Goal: Complete application form: Complete application form

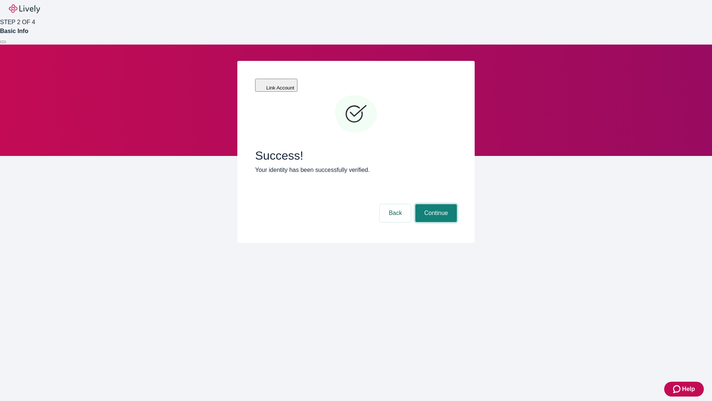
click at [435, 204] on button "Continue" at bounding box center [436, 213] width 42 height 18
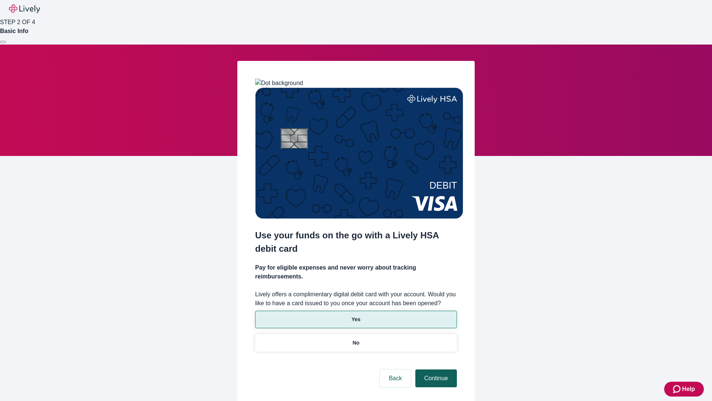
click at [356, 315] on p "Yes" at bounding box center [356, 319] width 9 height 8
click at [435, 369] on button "Continue" at bounding box center [436, 378] width 42 height 18
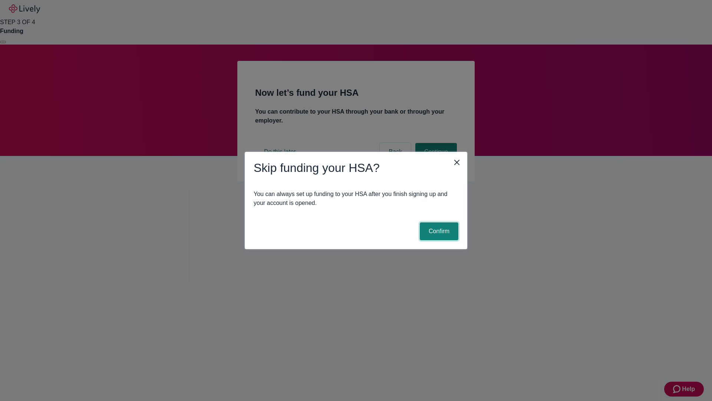
click at [438, 231] on button "Confirm" at bounding box center [439, 231] width 39 height 18
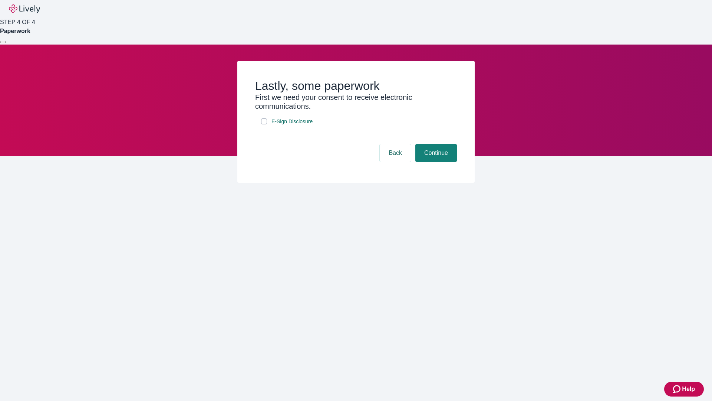
click at [264, 124] on input "E-Sign Disclosure" at bounding box center [264, 121] width 6 height 6
checkbox input "true"
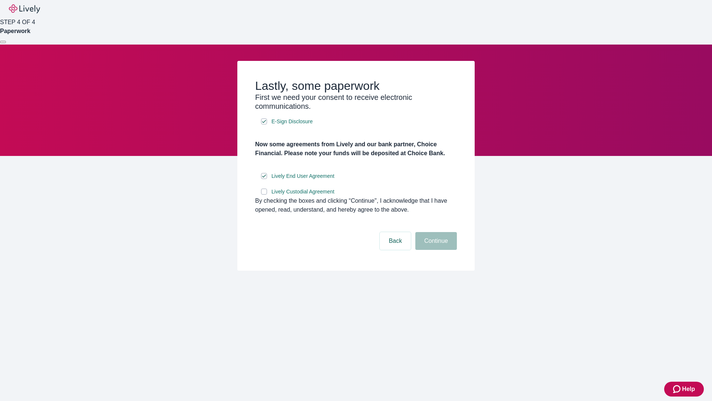
click at [264, 194] on input "Lively Custodial Agreement" at bounding box center [264, 191] width 6 height 6
checkbox input "true"
click at [435, 250] on button "Continue" at bounding box center [436, 241] width 42 height 18
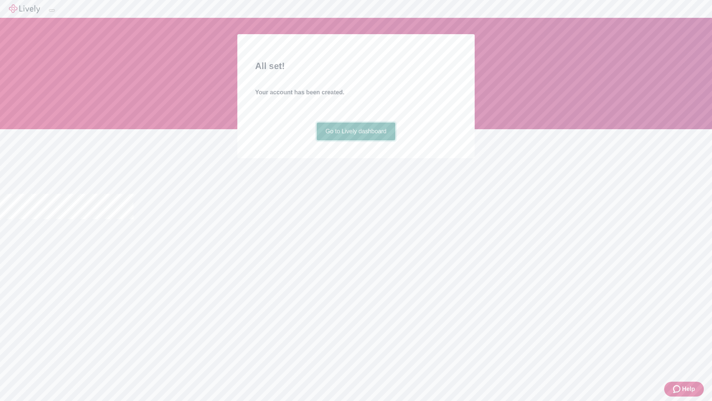
click at [356, 140] on link "Go to Lively dashboard" at bounding box center [356, 131] width 79 height 18
